Goal: Information Seeking & Learning: Learn about a topic

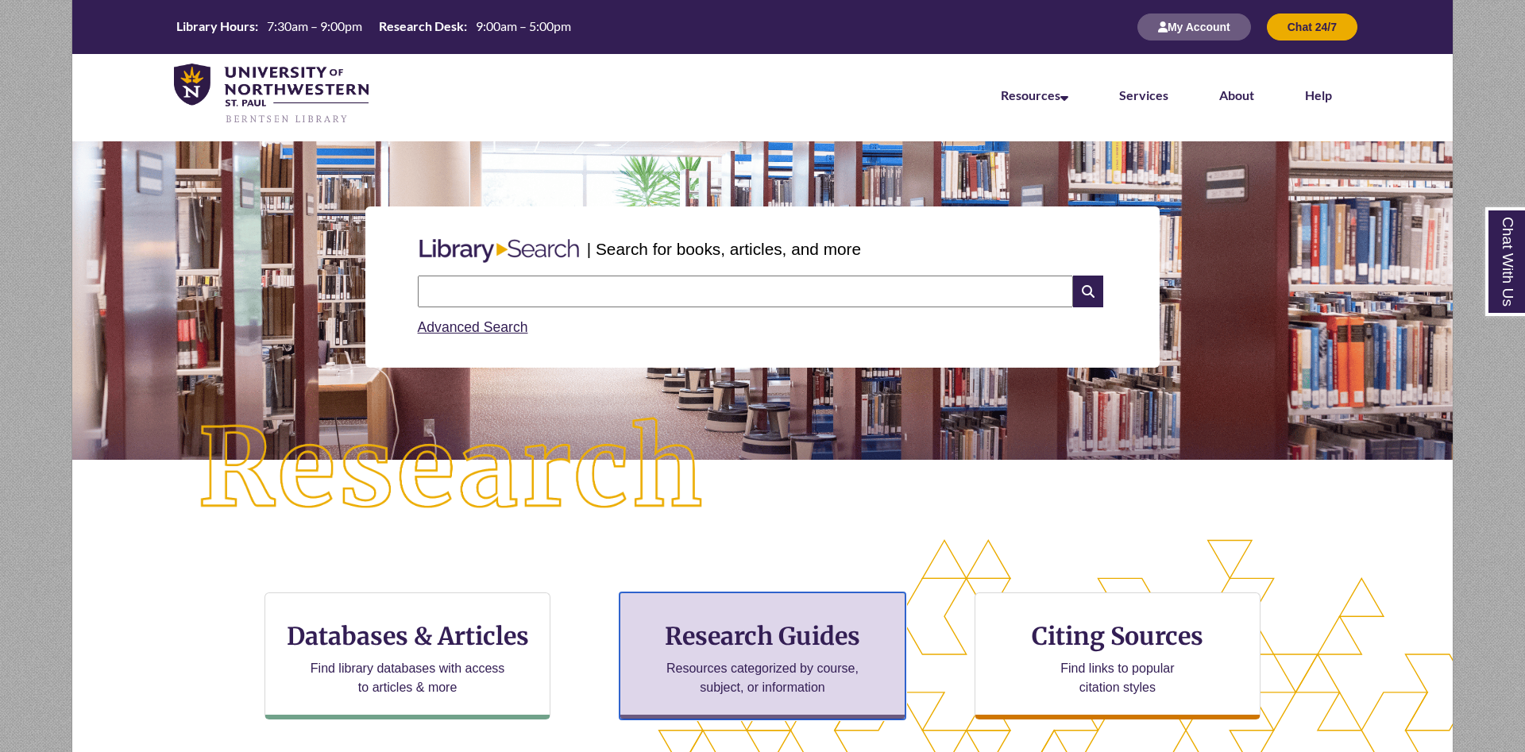
click at [803, 624] on h3 "Research Guides" at bounding box center [762, 636] width 259 height 30
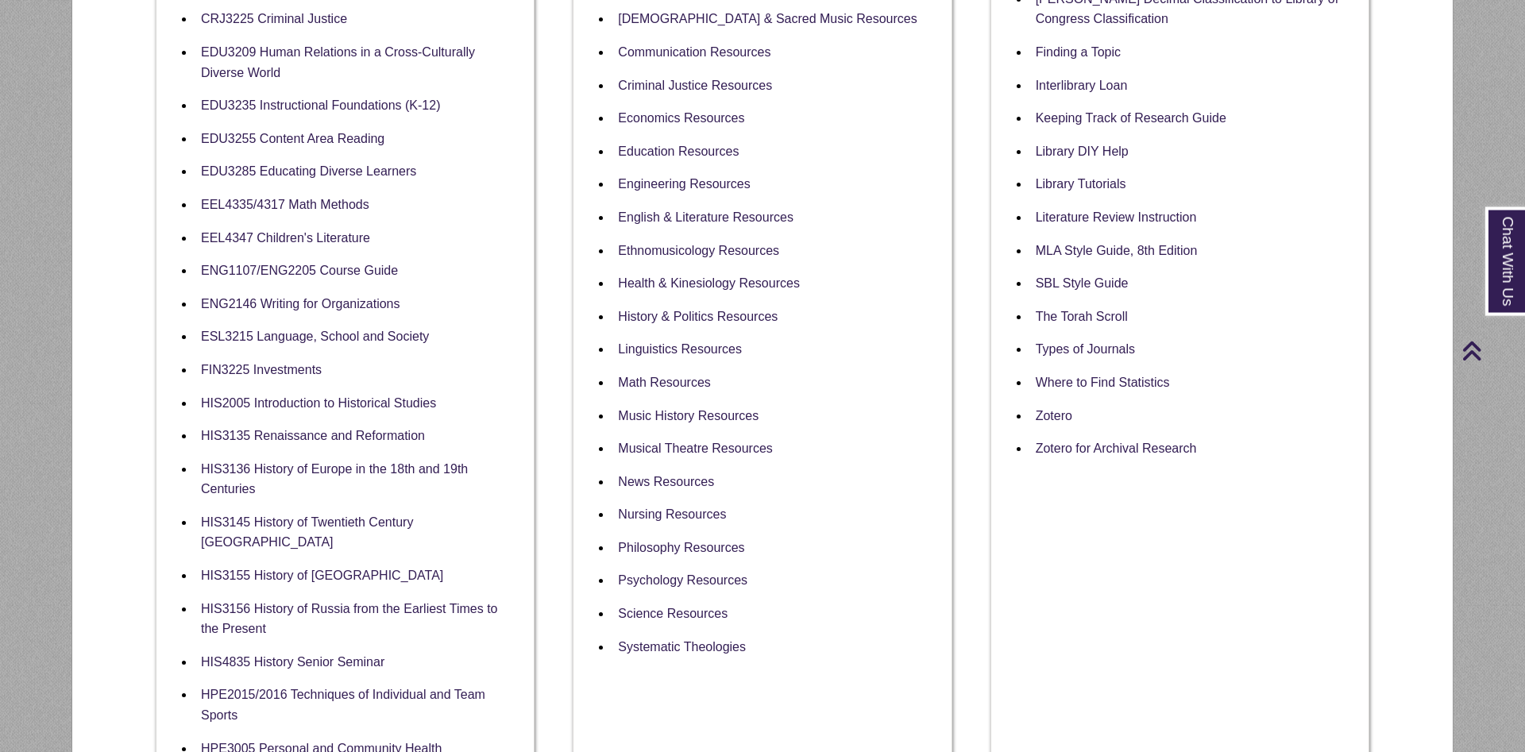
scroll to position [810, 0]
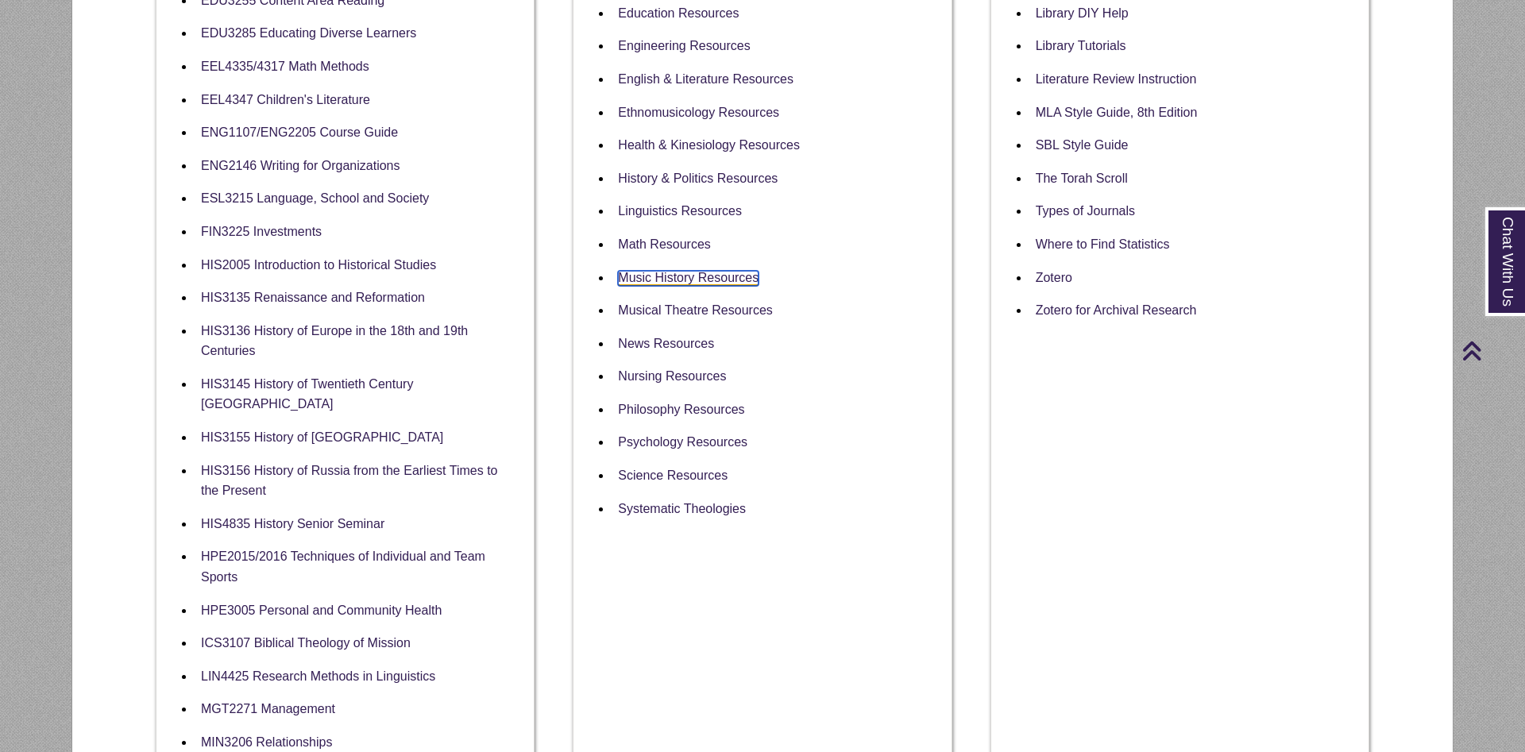
click at [702, 271] on link "Music History Resources" at bounding box center [688, 278] width 141 height 15
